Goal: Information Seeking & Learning: Learn about a topic

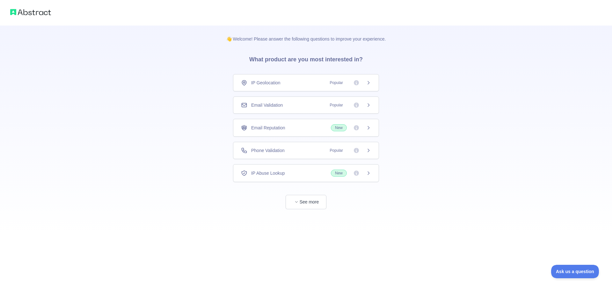
click at [369, 149] on icon at bounding box center [368, 150] width 5 height 5
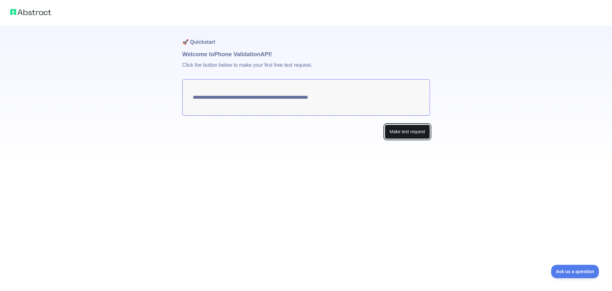
click at [400, 132] on button "Make test request" at bounding box center [407, 131] width 45 height 14
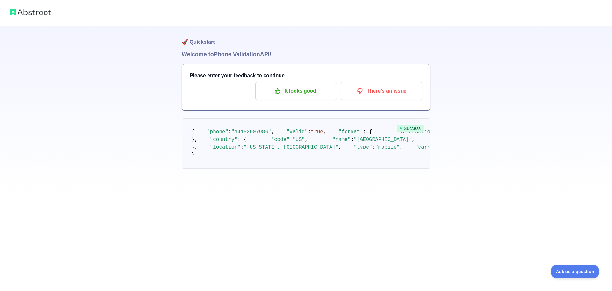
click at [24, 9] on img at bounding box center [30, 12] width 41 height 9
click at [27, 13] on img at bounding box center [30, 12] width 41 height 9
click at [210, 43] on h1 "🚀 Quickstart" at bounding box center [306, 38] width 249 height 24
drag, startPoint x: 221, startPoint y: 53, endPoint x: 238, endPoint y: 64, distance: 21.1
click at [229, 60] on div "🚀 Quickstart Welcome to Phone Validation API! Please enter your feedback to con…" at bounding box center [306, 110] width 249 height 168
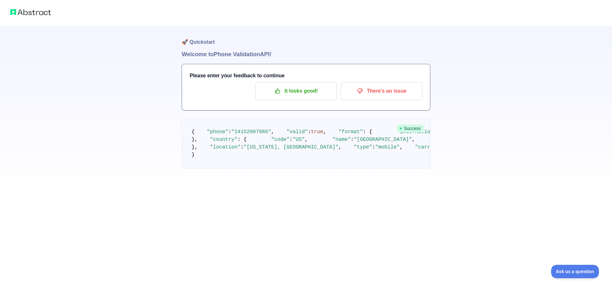
click at [328, 106] on div "Please enter your feedback to continue It looks good! There's an issue" at bounding box center [306, 87] width 248 height 46
click at [311, 93] on p "It looks good!" at bounding box center [296, 90] width 72 height 11
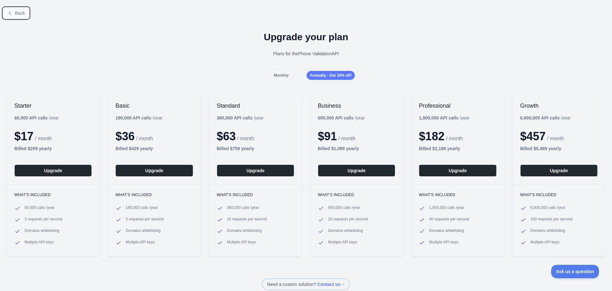
click at [17, 15] on span "Back" at bounding box center [20, 13] width 10 height 5
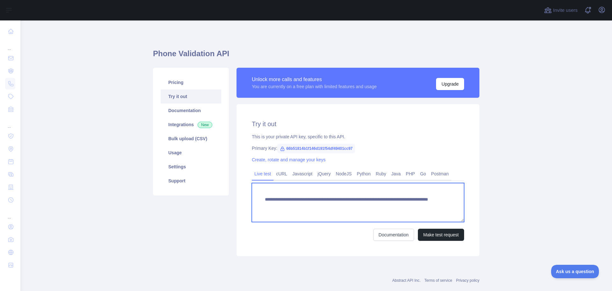
drag, startPoint x: 281, startPoint y: 206, endPoint x: 355, endPoint y: 206, distance: 74.0
click at [355, 206] on textarea "**********" at bounding box center [358, 202] width 212 height 39
click at [326, 219] on textarea "**********" at bounding box center [358, 202] width 212 height 39
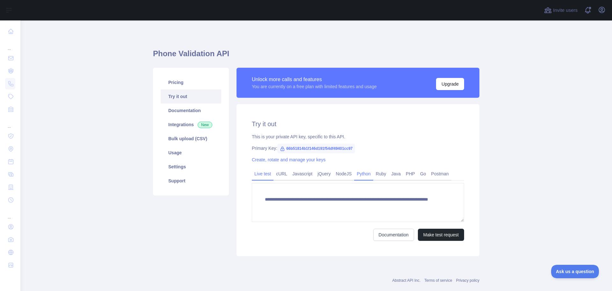
click at [358, 173] on link "Python" at bounding box center [363, 173] width 19 height 10
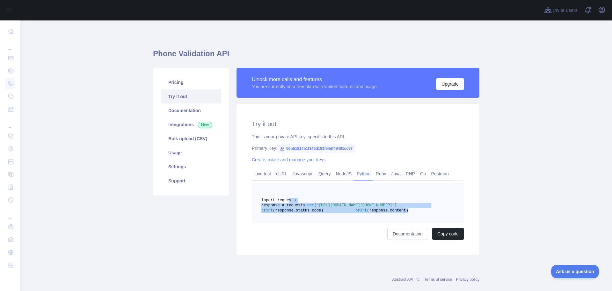
drag, startPoint x: 351, startPoint y: 223, endPoint x: 285, endPoint y: 199, distance: 71.2
click at [285, 199] on pre "import requests response = requests. get ( "[URL][DOMAIN_NAME][PHONE_NUMBER]" )…" at bounding box center [358, 203] width 212 height 40
copy code "import requests response = requests. get ( "[URL][DOMAIN_NAME][PHONE_NUMBER]" )…"
click at [413, 240] on link "Documentation" at bounding box center [408, 233] width 41 height 12
click at [184, 152] on link "Usage" at bounding box center [191, 152] width 61 height 14
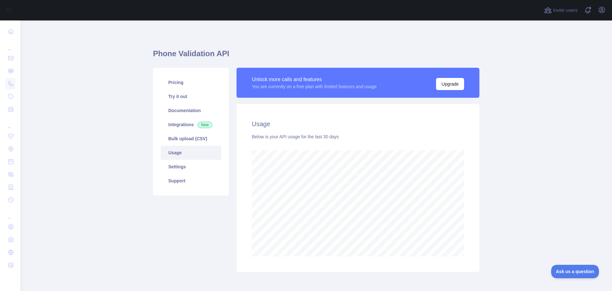
scroll to position [270, 587]
click at [182, 137] on link "Bulk upload (CSV)" at bounding box center [191, 138] width 61 height 14
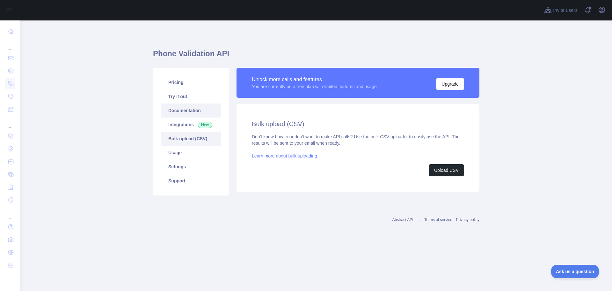
click at [183, 109] on link "Documentation" at bounding box center [191, 110] width 61 height 14
click at [188, 123] on link "Integrations New" at bounding box center [191, 124] width 61 height 14
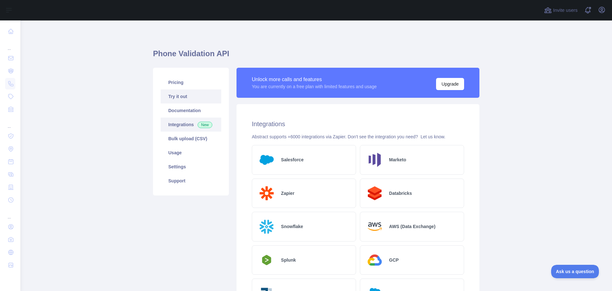
click at [176, 96] on link "Try it out" at bounding box center [191, 96] width 61 height 14
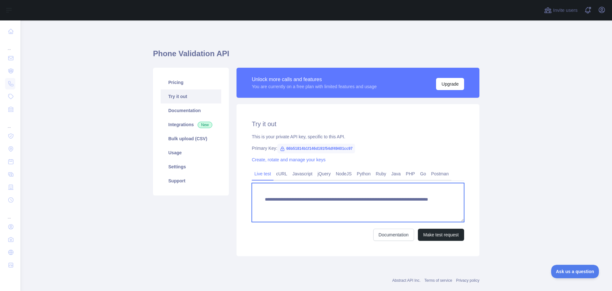
click at [416, 205] on textarea "**********" at bounding box center [358, 202] width 212 height 39
type textarea "**********"
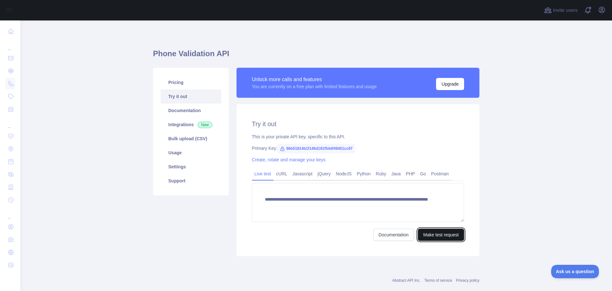
click at [447, 233] on button "Make test request" at bounding box center [441, 234] width 46 height 12
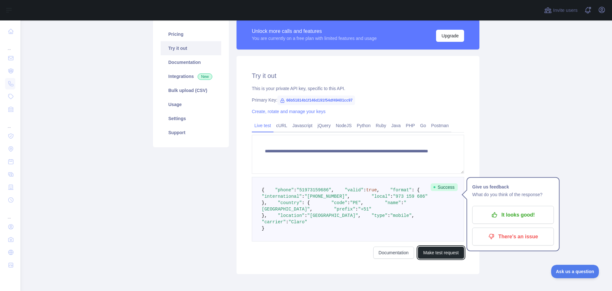
scroll to position [8, 0]
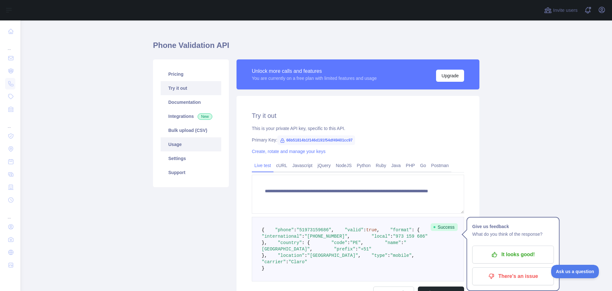
click at [185, 142] on link "Usage" at bounding box center [191, 144] width 61 height 14
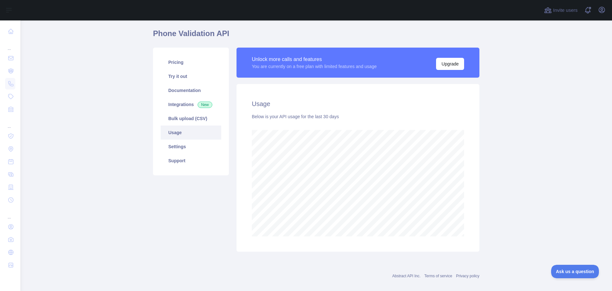
scroll to position [28, 0]
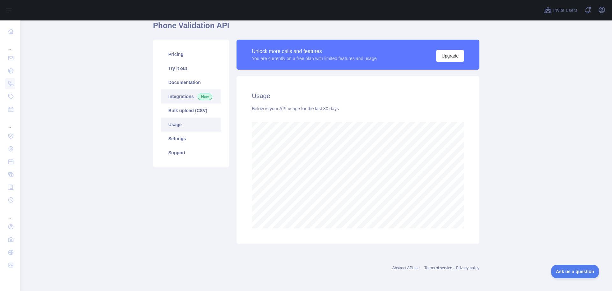
click at [200, 97] on span "New" at bounding box center [205, 96] width 15 height 6
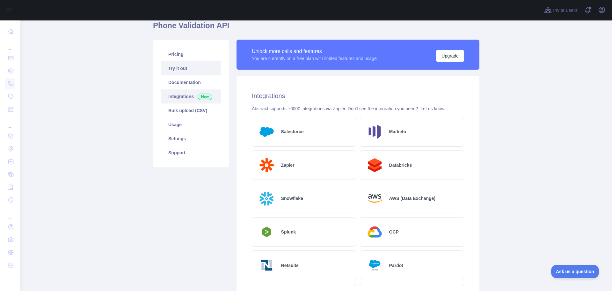
click at [185, 65] on link "Try it out" at bounding box center [191, 68] width 61 height 14
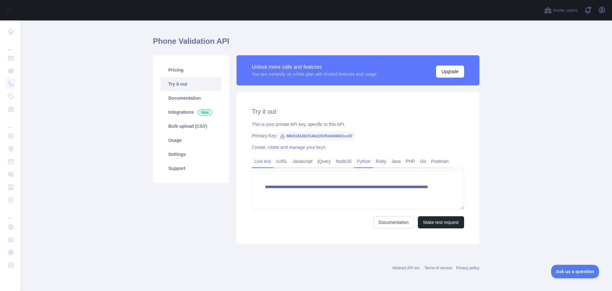
click at [359, 162] on link "Python" at bounding box center [363, 161] width 19 height 10
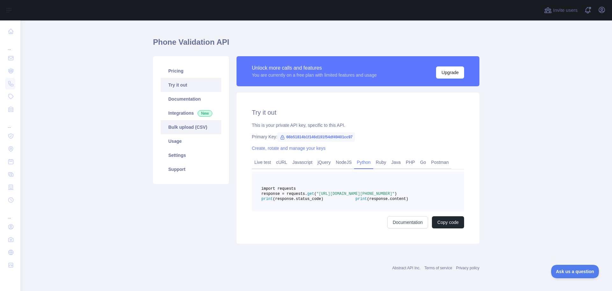
click at [173, 138] on link "Usage" at bounding box center [191, 141] width 61 height 14
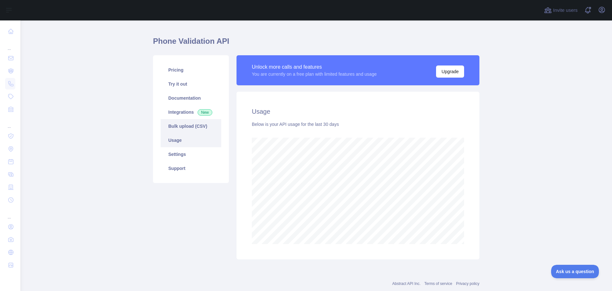
scroll to position [270, 587]
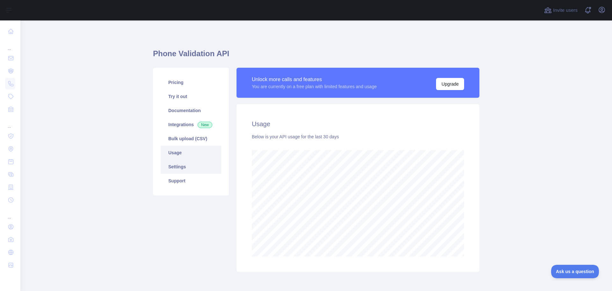
click at [178, 165] on link "Settings" at bounding box center [191, 166] width 61 height 14
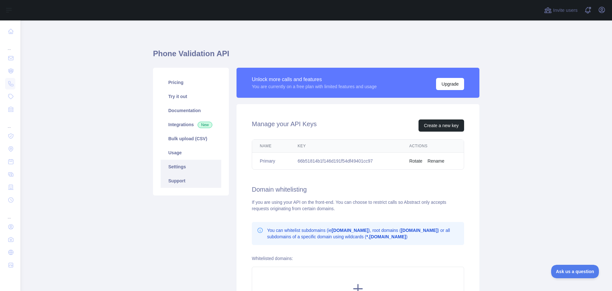
click at [178, 180] on link "Support" at bounding box center [191, 181] width 61 height 14
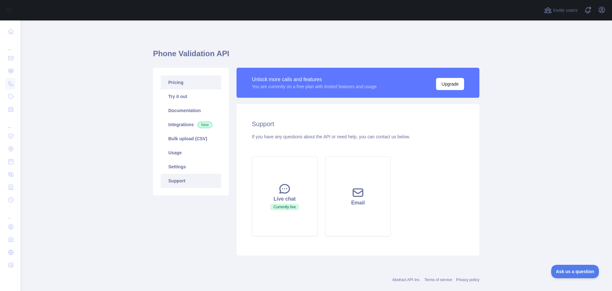
click at [178, 77] on link "Pricing" at bounding box center [191, 82] width 61 height 14
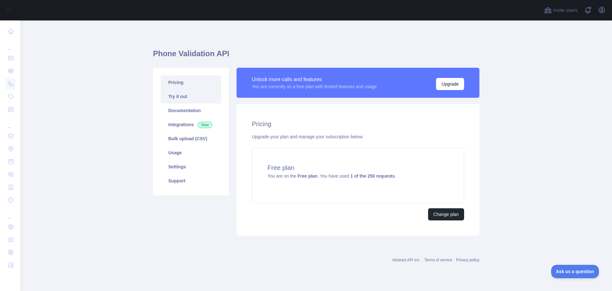
click at [178, 97] on link "Try it out" at bounding box center [191, 96] width 61 height 14
